Goal: Information Seeking & Learning: Learn about a topic

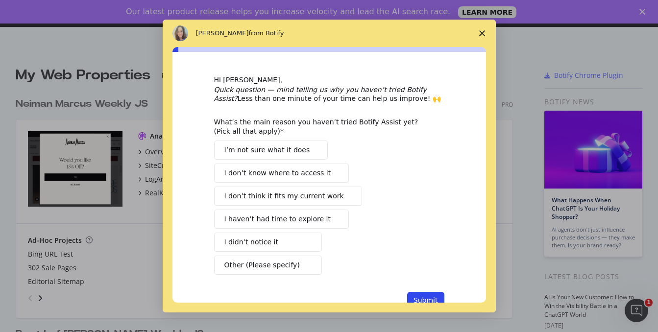
click at [480, 31] on polygon "Close survey" at bounding box center [482, 33] width 6 height 6
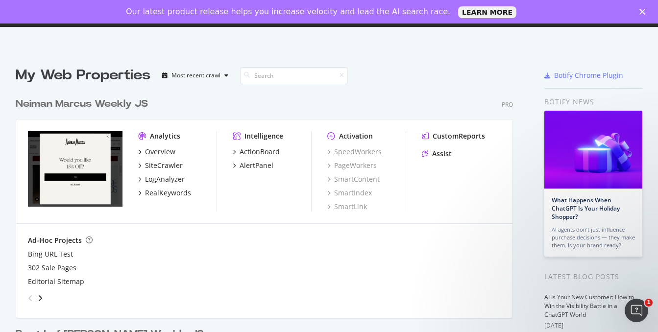
click at [74, 163] on img "grid" at bounding box center [75, 168] width 95 height 75
click at [216, 78] on div "Most recent crawl" at bounding box center [195, 75] width 49 height 6
click at [211, 55] on div "My Web Properties Most recent crawl Neiman Marcus Weekly JS Pro Analytics Overv…" at bounding box center [329, 297] width 658 height 494
click at [166, 167] on div "SiteCrawler" at bounding box center [164, 166] width 38 height 10
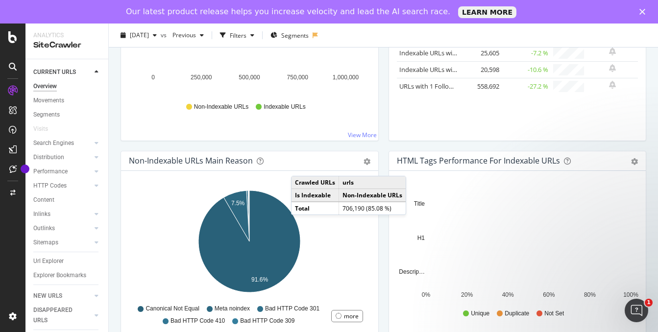
scroll to position [253, 0]
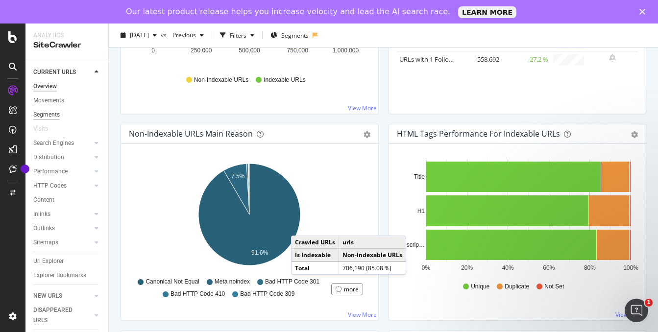
click at [44, 115] on div "Segments" at bounding box center [46, 115] width 26 height 10
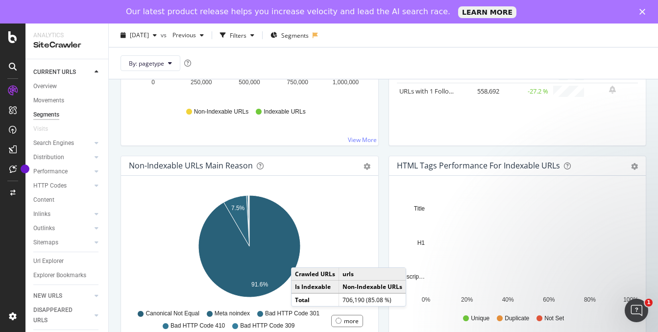
scroll to position [285, 0]
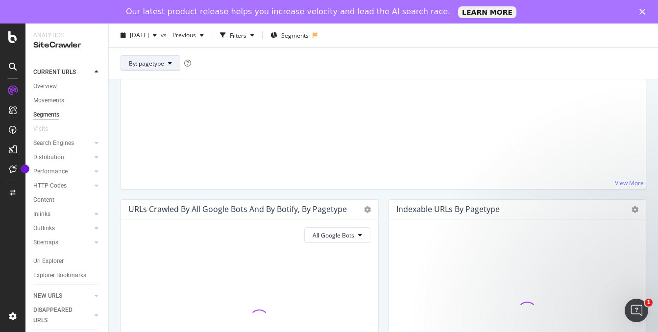
click at [164, 59] on span "By: pagetype" at bounding box center [146, 63] width 35 height 8
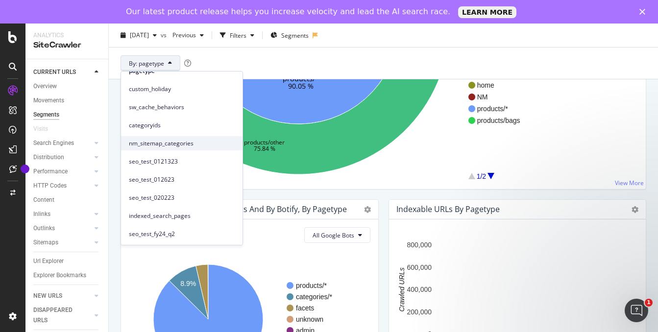
scroll to position [0, 0]
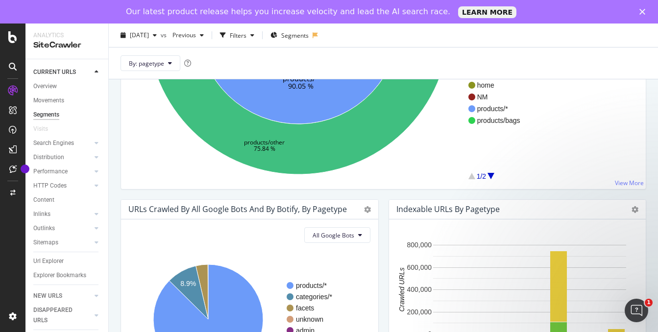
click at [309, 37] on span "Segments" at bounding box center [294, 35] width 27 height 8
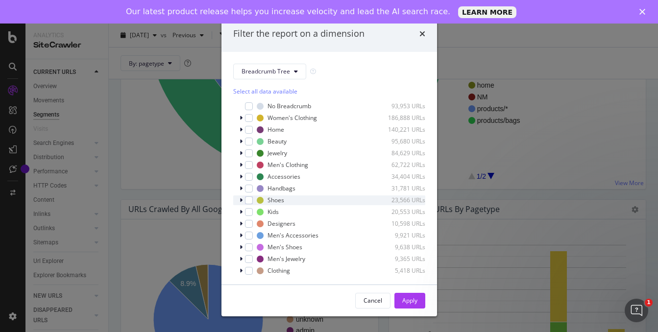
scroll to position [8, 0]
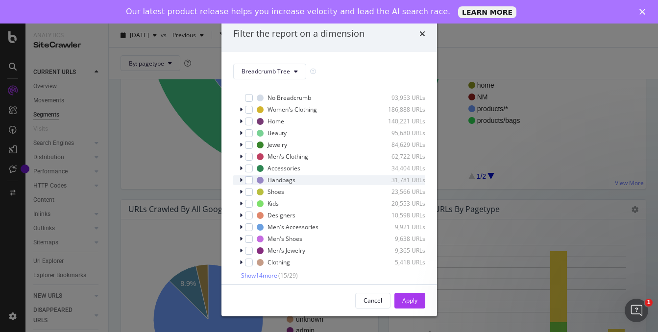
click at [240, 181] on icon "modal" at bounding box center [241, 180] width 3 height 6
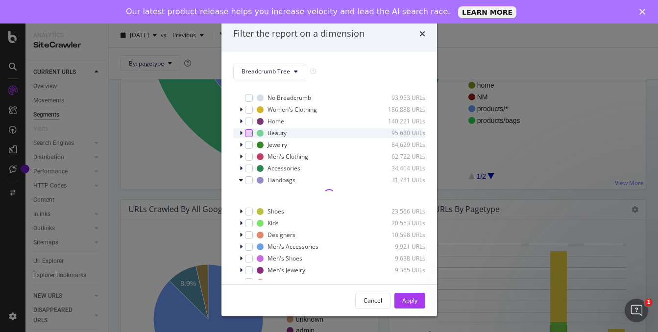
scroll to position [0, 0]
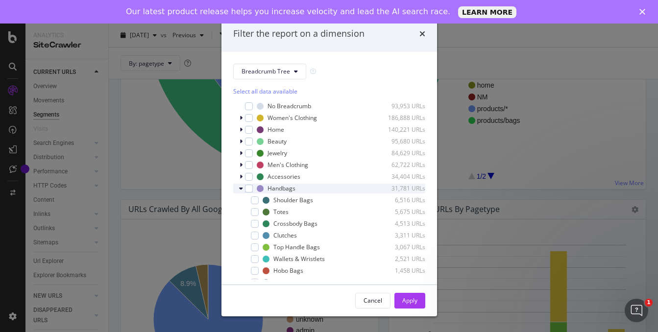
click at [240, 189] on icon "modal" at bounding box center [241, 189] width 4 height 6
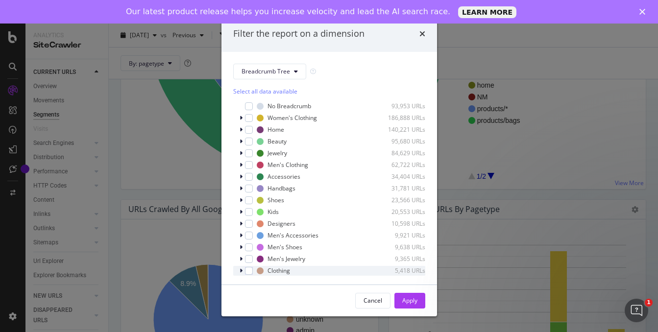
click at [240, 270] on icon "modal" at bounding box center [241, 271] width 3 height 6
click at [240, 119] on icon "modal" at bounding box center [241, 118] width 3 height 6
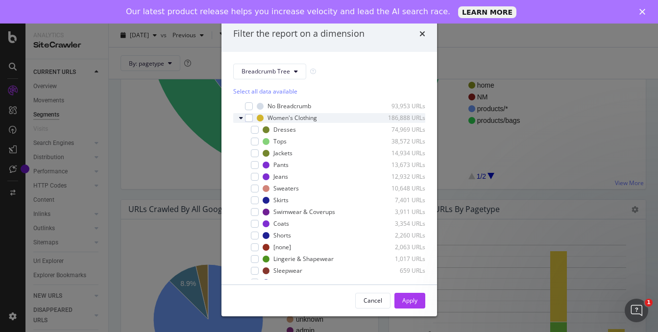
click at [241, 119] on icon "modal" at bounding box center [241, 118] width 4 height 6
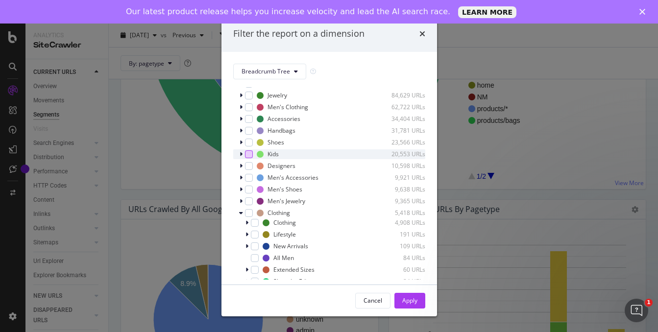
scroll to position [136, 0]
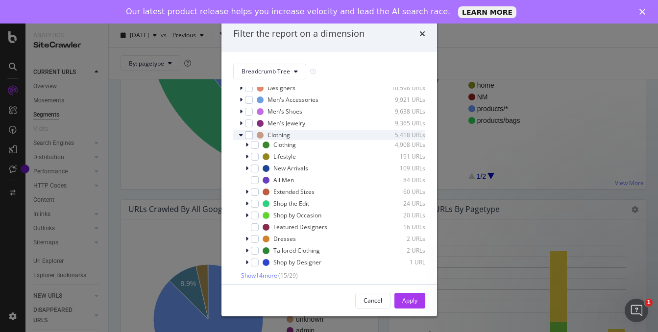
click at [241, 136] on icon "modal" at bounding box center [241, 135] width 4 height 6
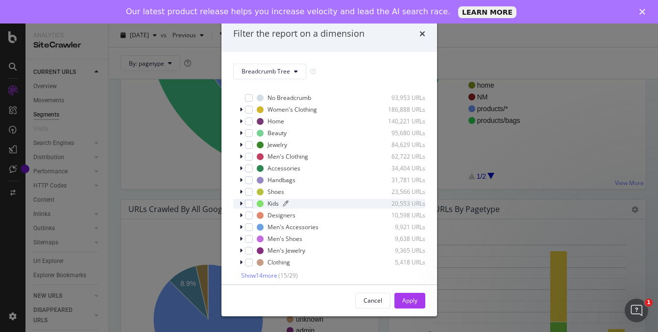
scroll to position [8, 0]
click at [424, 33] on icon "times" at bounding box center [422, 34] width 6 height 8
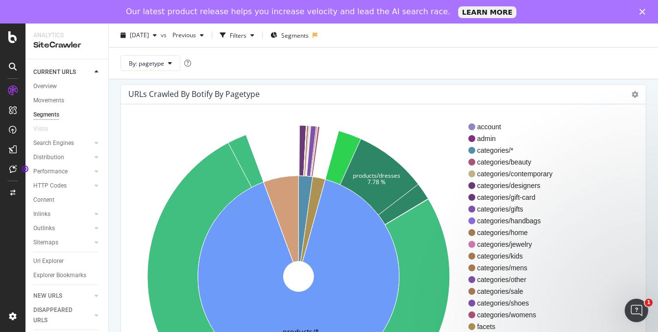
scroll to position [37, 0]
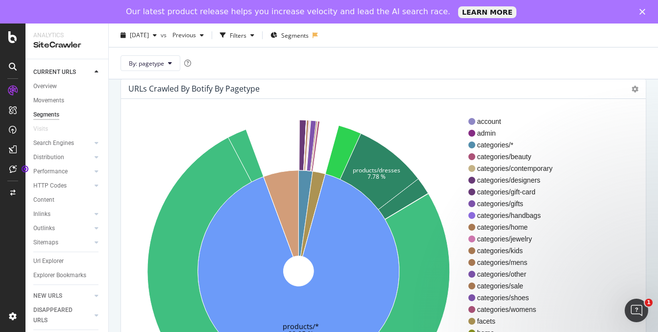
click at [112, 115] on div "URLs Crawled By Botify By pagetype Sunburst Treemap Table Expand Export as CSV …" at bounding box center [383, 233] width 549 height 332
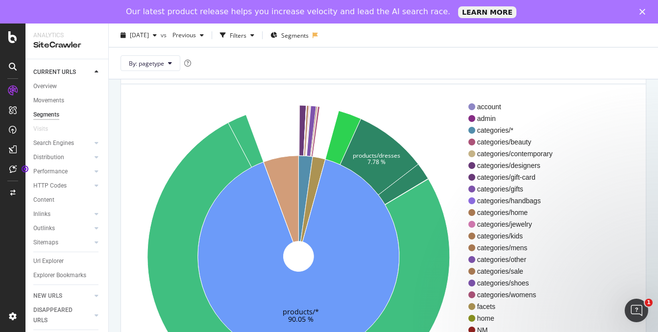
scroll to position [0, 0]
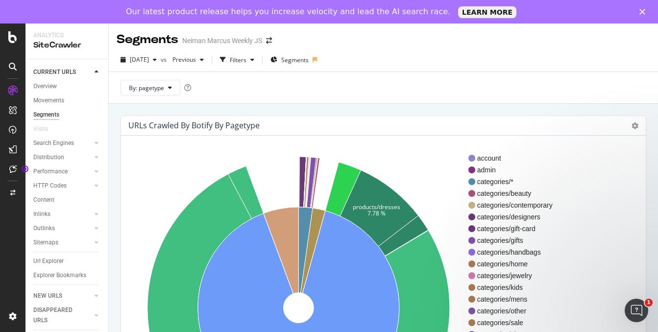
click at [97, 72] on icon at bounding box center [97, 72] width 4 height 6
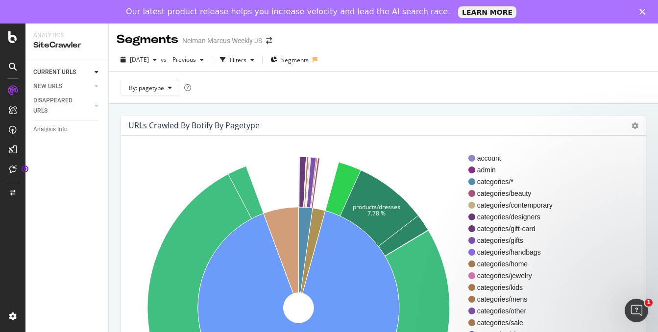
click at [96, 72] on icon at bounding box center [97, 72] width 4 height 6
